Goal: Communication & Community: Answer question/provide support

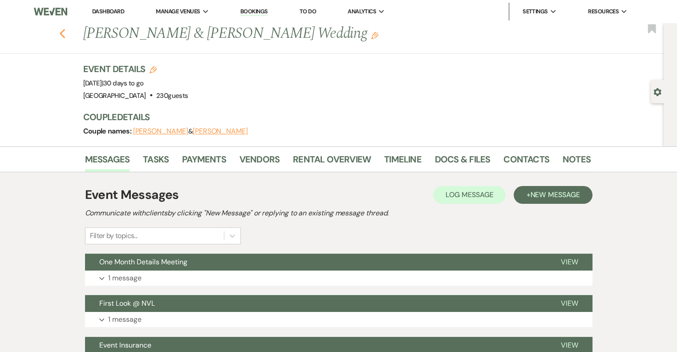
click at [66, 27] on button "Previous" at bounding box center [62, 33] width 7 height 12
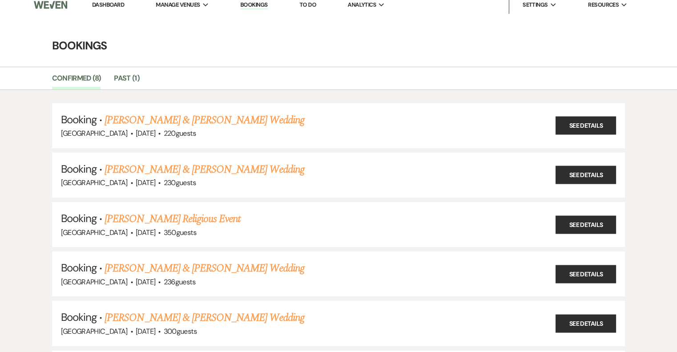
scroll to position [8, 0]
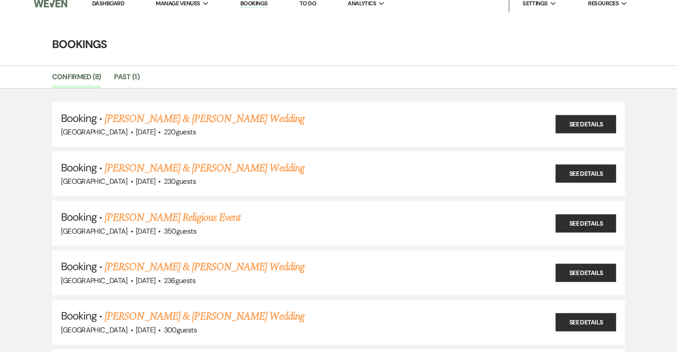
click at [101, 4] on link "Dashboard" at bounding box center [108, 4] width 32 height 8
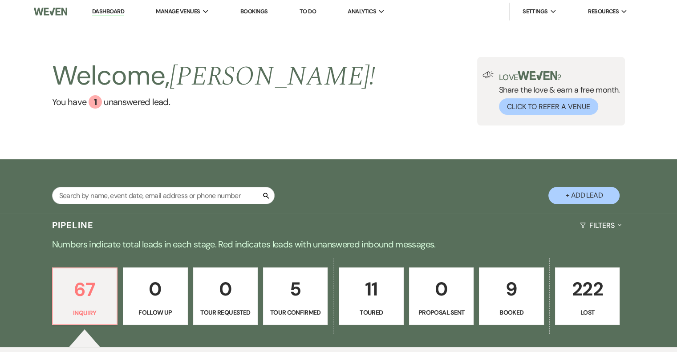
scroll to position [174, 0]
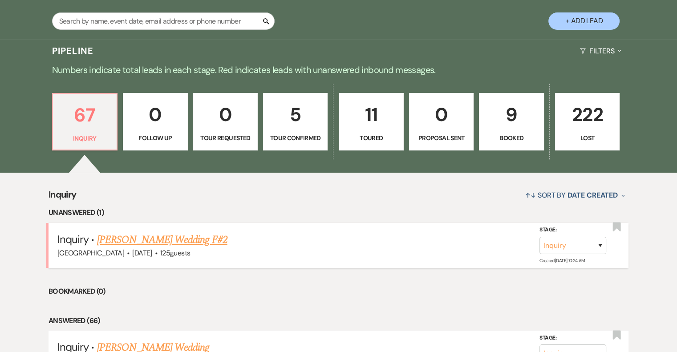
click at [166, 232] on link "[PERSON_NAME] Wedding F#2" at bounding box center [162, 240] width 130 height 16
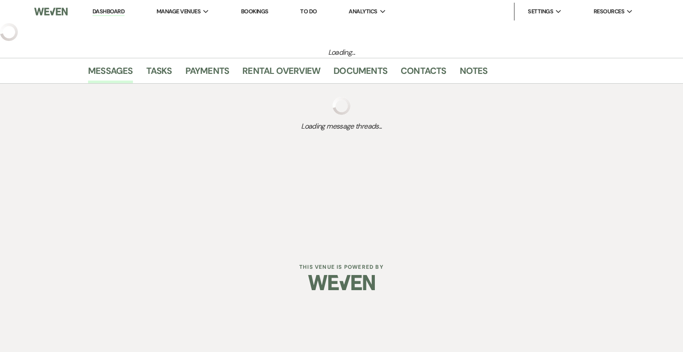
select select "3"
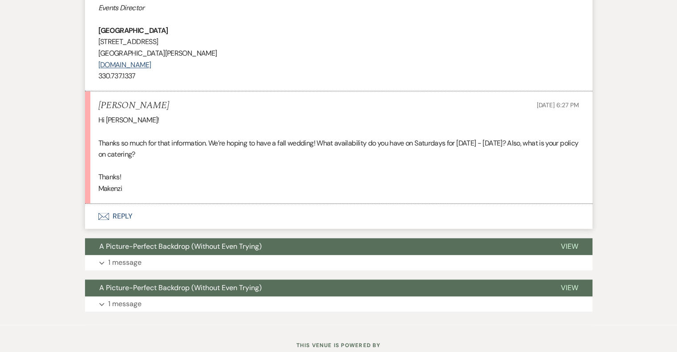
scroll to position [1089, 0]
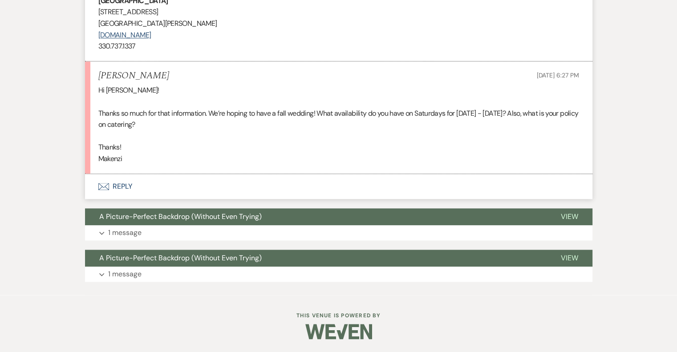
click at [111, 186] on button "Envelope Reply" at bounding box center [338, 186] width 507 height 25
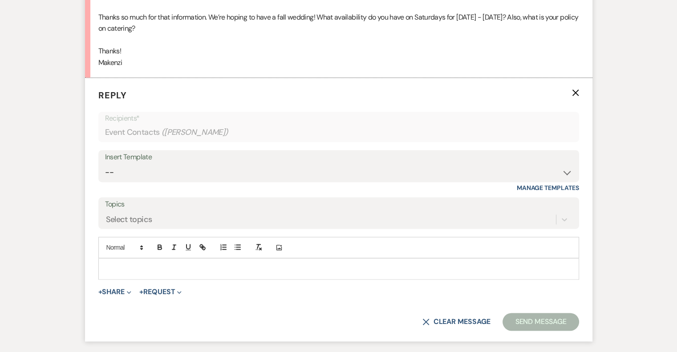
scroll to position [1194, 0]
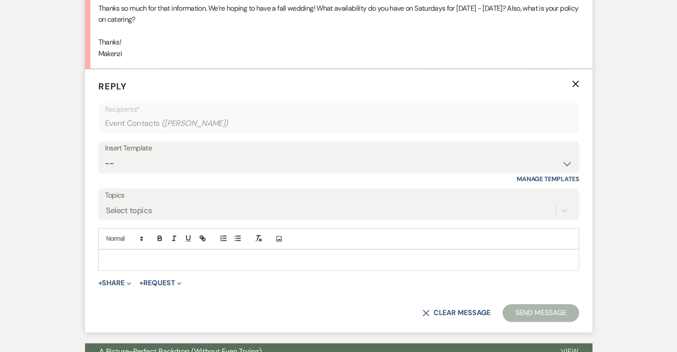
click at [170, 256] on p at bounding box center [338, 260] width 466 height 10
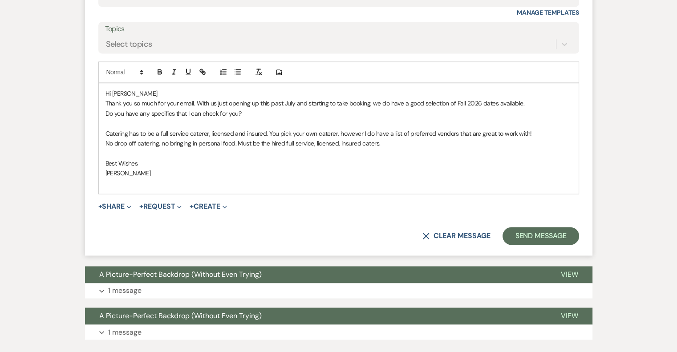
scroll to position [1367, 0]
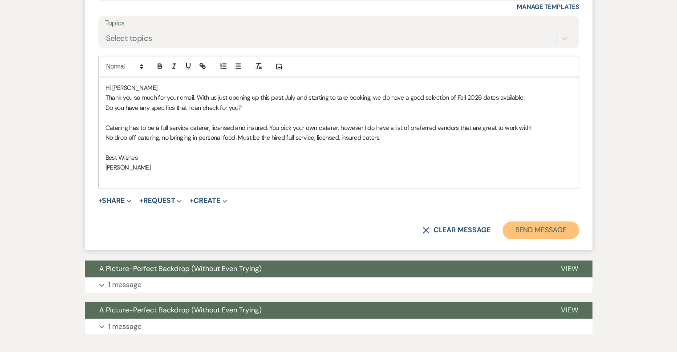
click at [524, 231] on button "Send Message" at bounding box center [540, 230] width 76 height 18
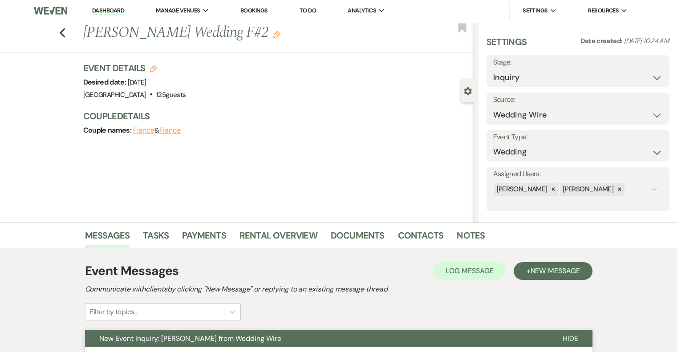
scroll to position [0, 0]
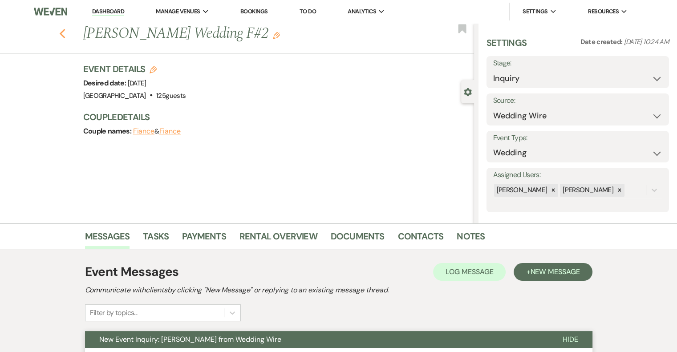
click at [65, 35] on use "button" at bounding box center [62, 34] width 6 height 10
